Goal: Find specific page/section: Find specific page/section

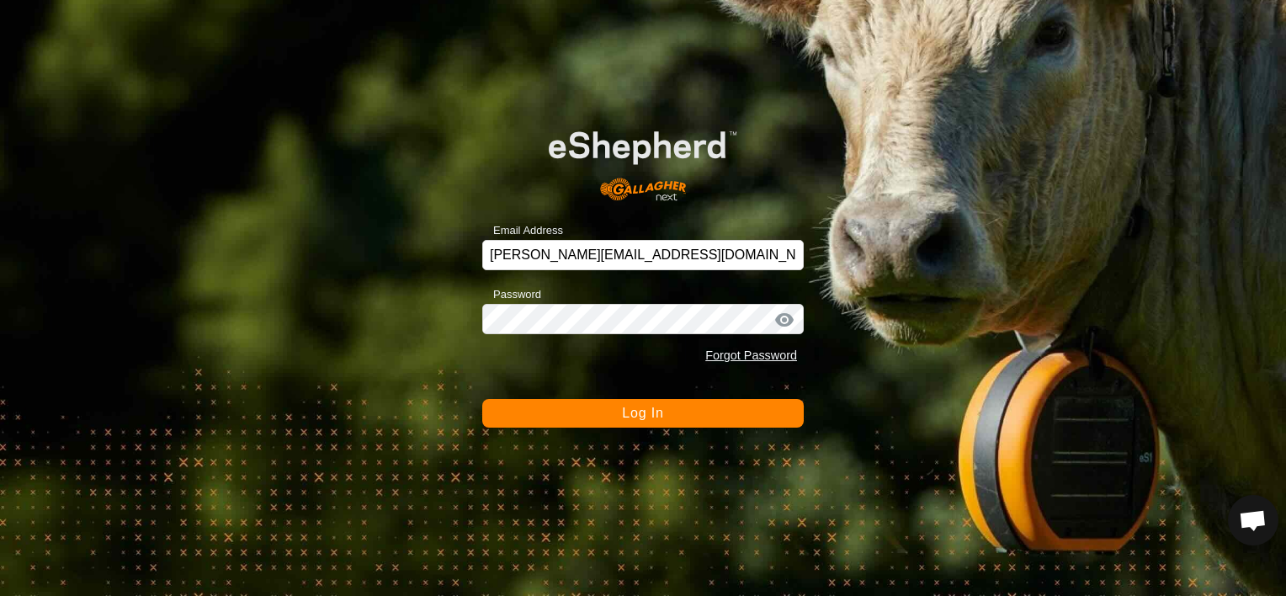
click at [620, 416] on button "Log In" at bounding box center [643, 413] width 322 height 29
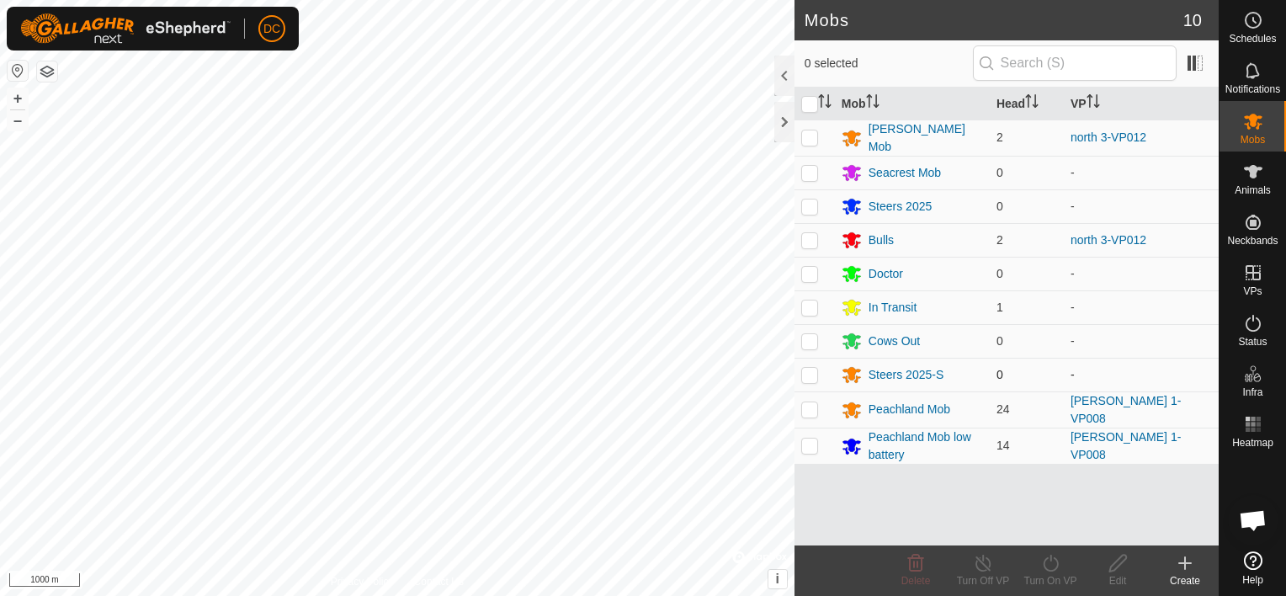
click at [815, 361] on div "Mobs 10 0 selected Mob Head VP McIntyre Mob 2 north 3-VP012 Seacrest Mob 0 - St…" at bounding box center [609, 298] width 1219 height 596
